Goal: Task Accomplishment & Management: Manage account settings

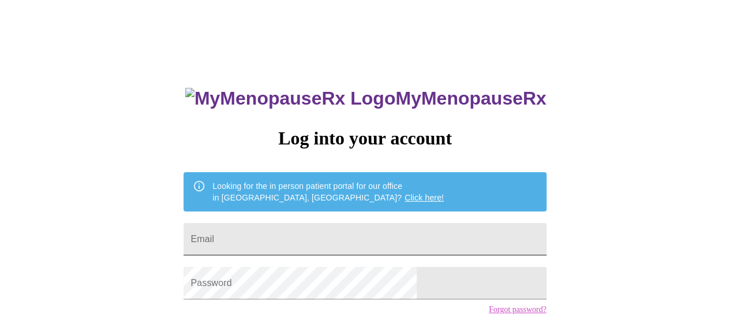
click at [342, 229] on input "Email" at bounding box center [365, 239] width 362 height 32
click at [405, 193] on link "Click here!" at bounding box center [424, 197] width 39 height 9
